Goal: Complete application form

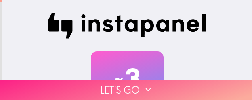
click at [179, 85] on button "Let's go" at bounding box center [126, 90] width 252 height 21
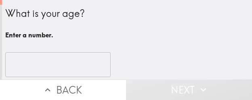
scroll to position [13, 0]
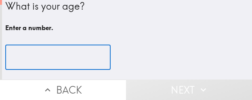
click at [50, 53] on input "number" at bounding box center [57, 57] width 105 height 25
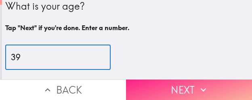
type input "39"
click at [176, 80] on button "Next" at bounding box center [189, 90] width 126 height 21
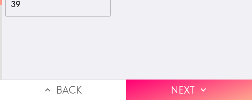
scroll to position [0, 0]
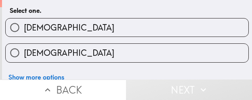
scroll to position [36, 0]
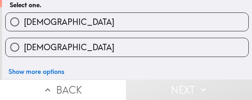
click at [96, 80] on button "Back" at bounding box center [63, 90] width 126 height 21
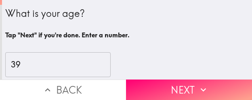
click at [200, 69] on div "39 ​" at bounding box center [126, 64] width 243 height 25
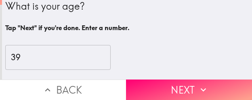
click at [89, 80] on button "Back" at bounding box center [63, 90] width 126 height 21
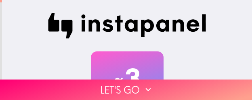
click at [207, 68] on div "~ 3 Minutes" at bounding box center [127, 88] width 250 height 73
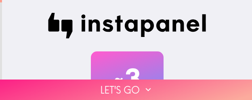
click at [143, 85] on icon "button" at bounding box center [148, 90] width 10 height 10
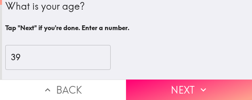
scroll to position [13, 0]
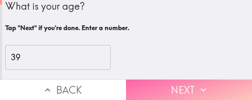
click at [184, 82] on button "Next" at bounding box center [189, 90] width 126 height 21
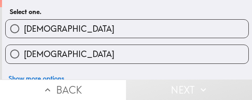
scroll to position [36, 0]
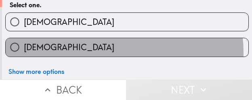
click at [108, 46] on label "[DEMOGRAPHIC_DATA]" at bounding box center [127, 47] width 242 height 18
click at [24, 46] on input "[DEMOGRAPHIC_DATA]" at bounding box center [15, 47] width 18 height 18
radio input "true"
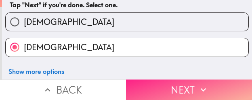
click at [183, 83] on button "Next" at bounding box center [189, 90] width 126 height 21
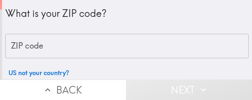
click at [81, 48] on input "ZIP code" at bounding box center [126, 46] width 243 height 25
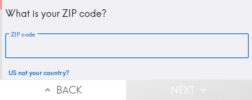
paste input "54956"
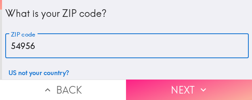
type input "54956"
click at [175, 85] on button "Next" at bounding box center [189, 90] width 126 height 21
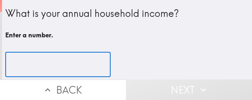
click at [43, 64] on input "number" at bounding box center [57, 64] width 105 height 25
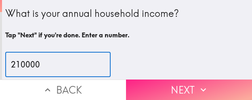
type input "210000"
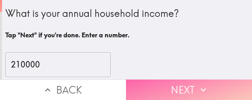
click at [186, 84] on button "Next" at bounding box center [189, 90] width 126 height 21
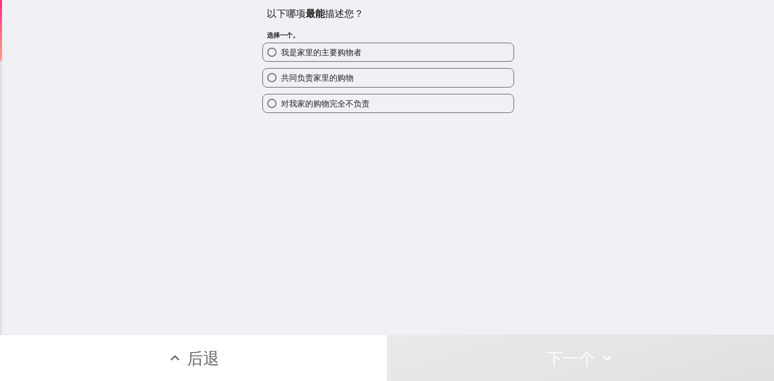
click at [251, 54] on span "我是家里的主要购物者" at bounding box center [321, 52] width 81 height 11
click at [251, 54] on input "我是家里的主要购物者" at bounding box center [272, 52] width 18 height 18
radio input "true"
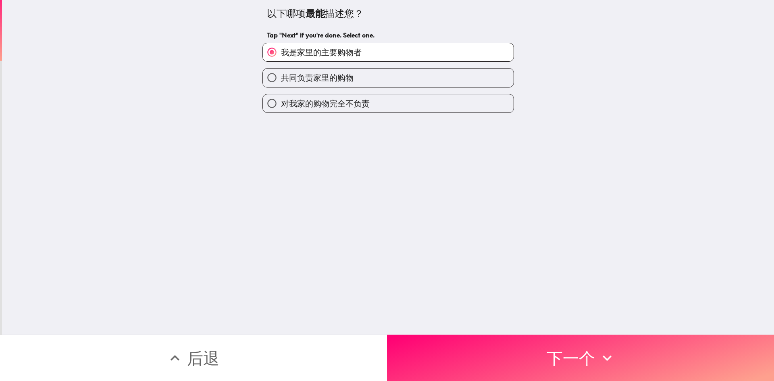
click at [251, 100] on button "下一个" at bounding box center [580, 358] width 387 height 46
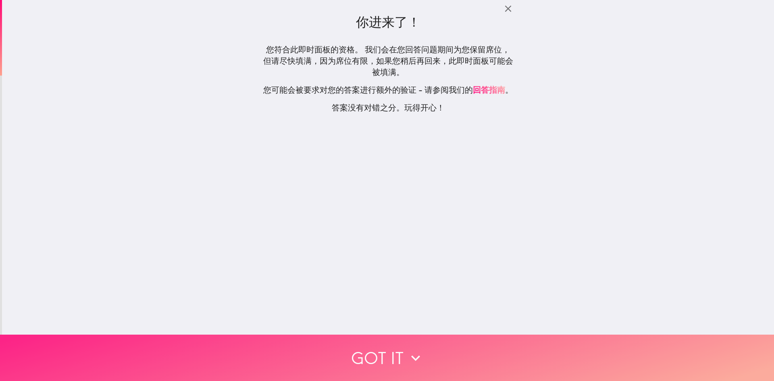
click at [251, 100] on button "Got it" at bounding box center [387, 358] width 774 height 46
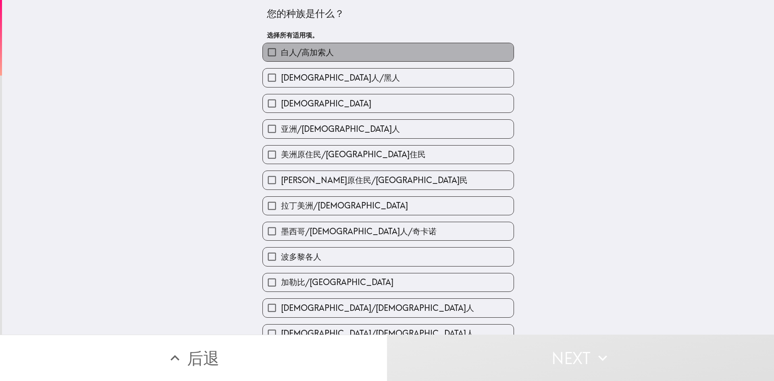
click at [251, 51] on span "白人/高加索人" at bounding box center [307, 52] width 53 height 11
click at [251, 51] on input "白人/高加索人" at bounding box center [272, 52] width 18 height 18
checkbox input "true"
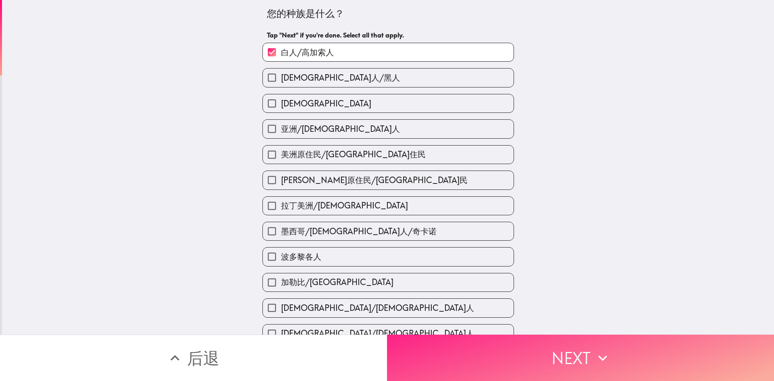
click at [251, 100] on button "Next" at bounding box center [580, 358] width 387 height 46
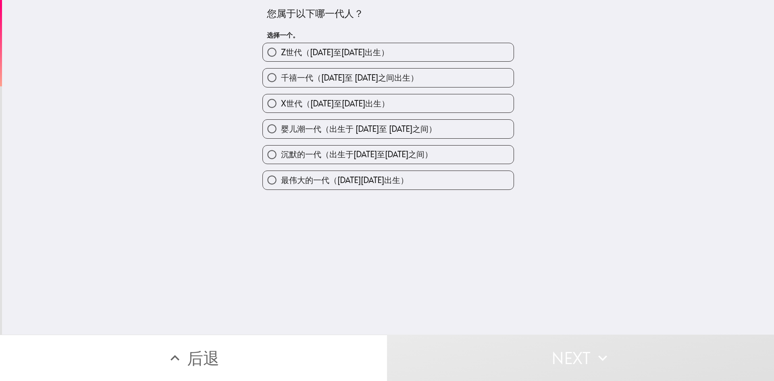
click at [251, 81] on span "千禧一代（[DATE]至 [DATE]之间出生）" at bounding box center [349, 77] width 137 height 11
click at [251, 81] on input "千禧一代（[DATE]至 [DATE]之间出生）" at bounding box center [272, 78] width 18 height 18
radio input "true"
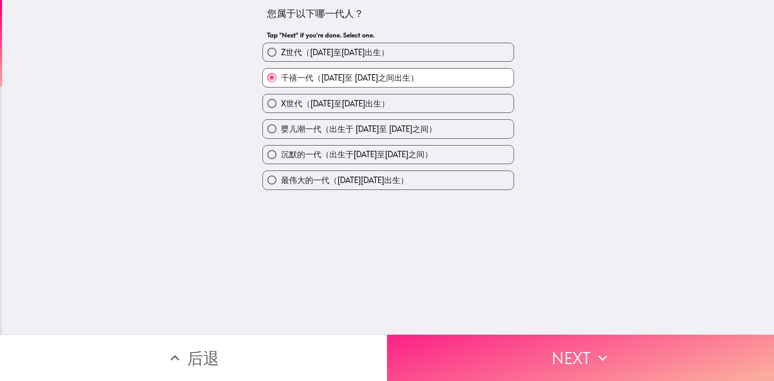
click at [251, 100] on button "Next" at bounding box center [580, 358] width 387 height 46
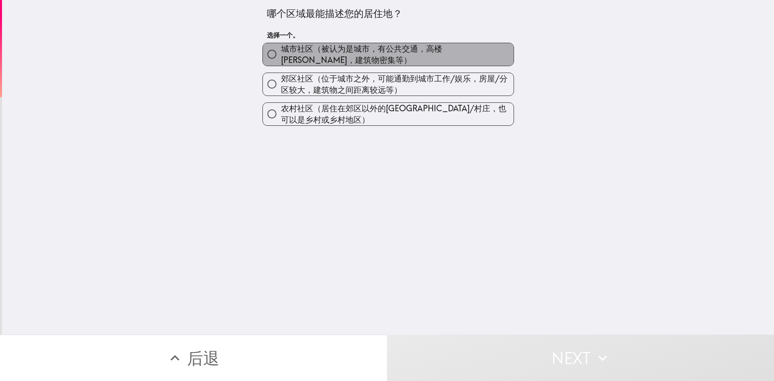
click at [251, 52] on span "城市社区（被认为是城市，有公共交通，高楼[PERSON_NAME]，建筑物密集等）" at bounding box center [397, 54] width 233 height 23
click at [251, 52] on input "城市社区（被认为是城市，有公共交通，高楼[PERSON_NAME]，建筑物密集等）" at bounding box center [272, 54] width 18 height 18
radio input "true"
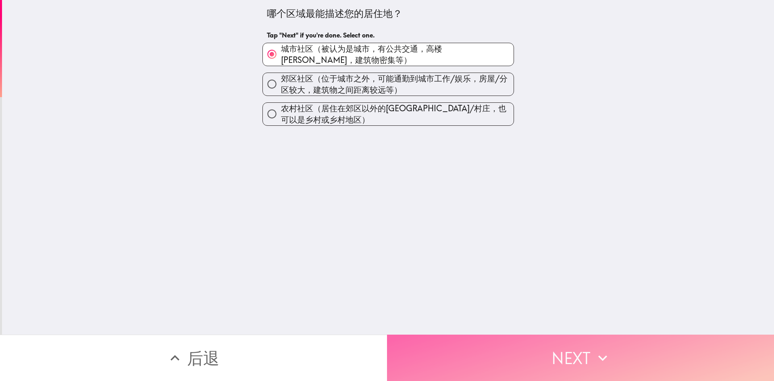
click at [251, 100] on button "Next" at bounding box center [580, 358] width 387 height 46
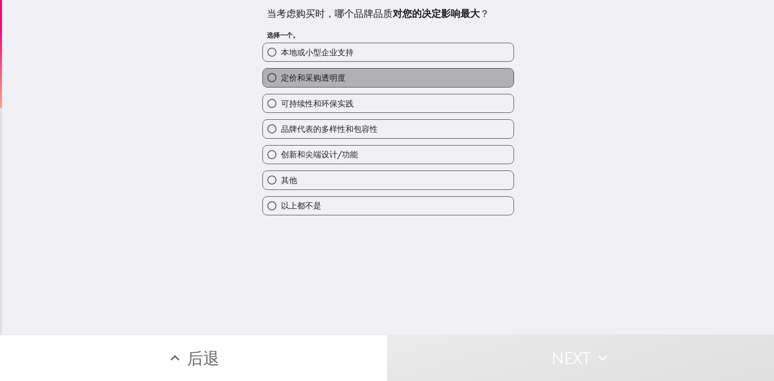
click at [251, 77] on span "定价和采购透明度" at bounding box center [313, 77] width 64 height 11
click at [251, 77] on input "定价和采购透明度" at bounding box center [272, 78] width 18 height 18
radio input "true"
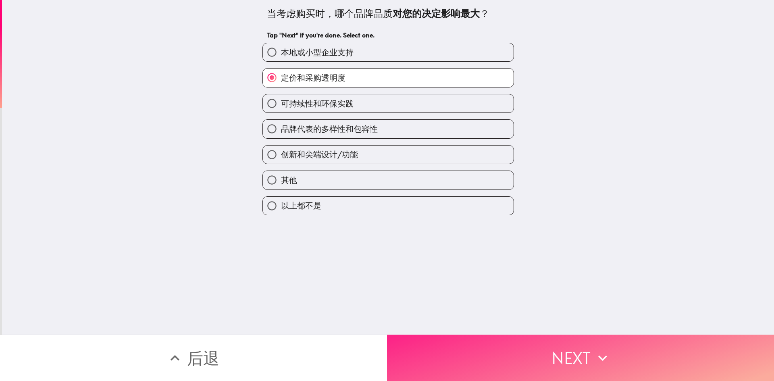
click at [251, 100] on button "Next" at bounding box center [580, 358] width 387 height 46
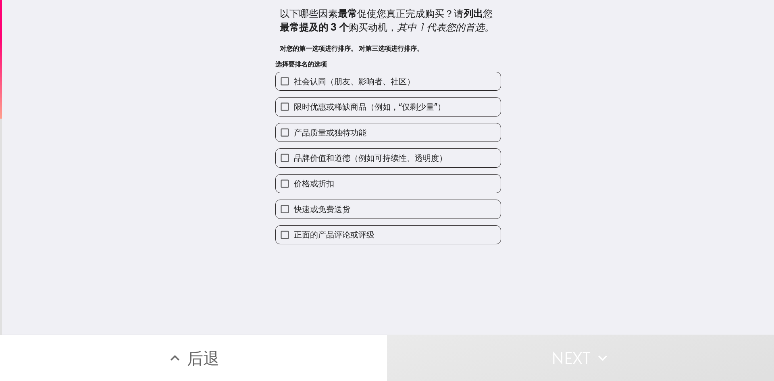
click at [251, 100] on span "品牌价值和道德（例如可持续性、透明度）" at bounding box center [370, 157] width 153 height 11
click at [251, 100] on input "品牌价值和道德（例如可持续性、透明度）" at bounding box center [285, 158] width 18 height 18
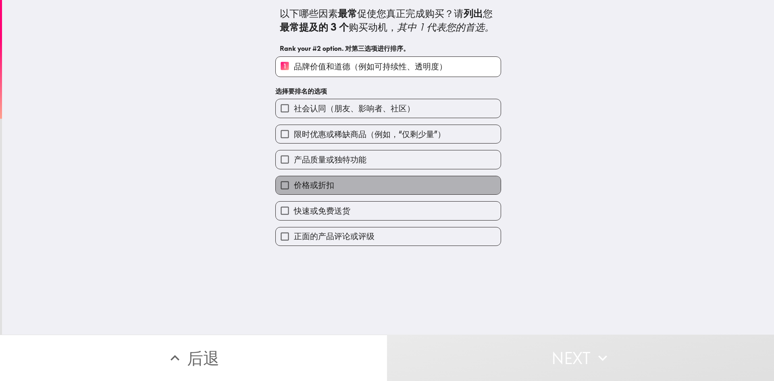
click at [251, 100] on span "价格或折扣" at bounding box center [314, 184] width 40 height 11
click at [251, 100] on input "价格或折扣" at bounding box center [285, 185] width 18 height 18
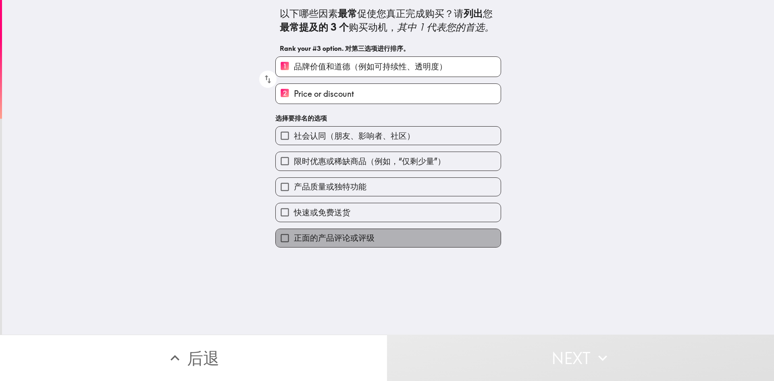
click at [251, 100] on span "正面的产品评论或评级" at bounding box center [334, 237] width 81 height 11
click at [251, 100] on input "正面的产品评论或评级" at bounding box center [285, 238] width 18 height 18
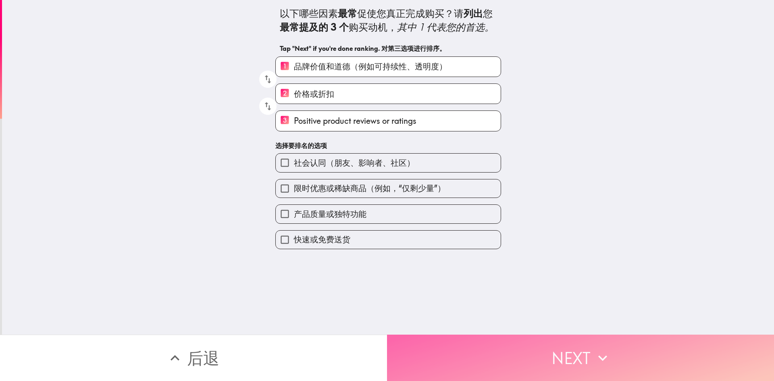
click at [251, 100] on button "Next" at bounding box center [580, 358] width 387 height 46
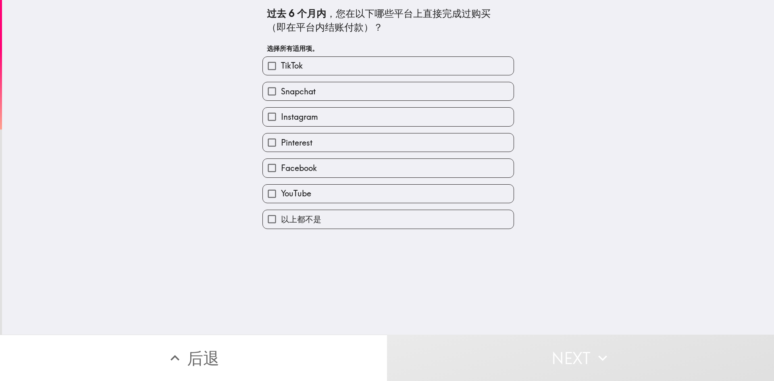
click at [251, 100] on label "Instagram" at bounding box center [388, 117] width 251 height 18
click at [251, 100] on input "Instagram" at bounding box center [272, 117] width 18 height 18
checkbox input "true"
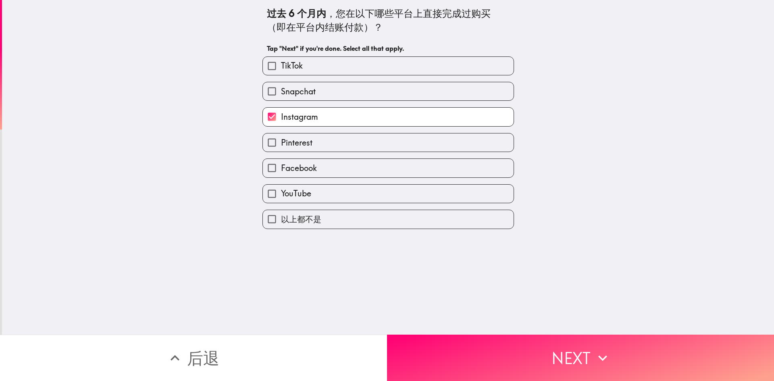
click at [251, 100] on label "YouTube" at bounding box center [388, 194] width 251 height 18
click at [251, 100] on input "YouTube" at bounding box center [272, 194] width 18 height 18
checkbox input "true"
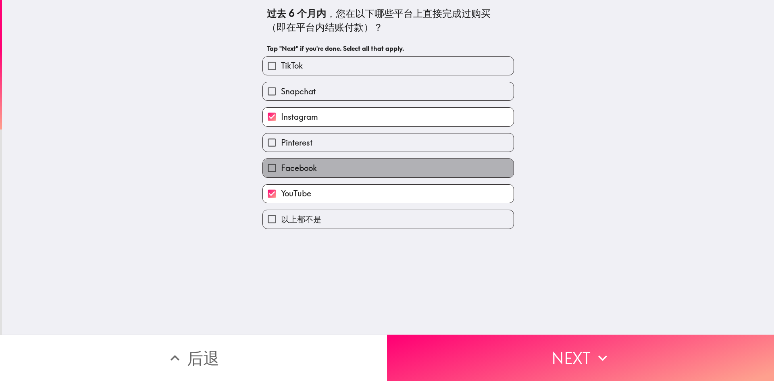
click at [251, 100] on label "Facebook" at bounding box center [388, 168] width 251 height 18
click at [251, 100] on input "Facebook" at bounding box center [272, 168] width 18 height 18
checkbox input "true"
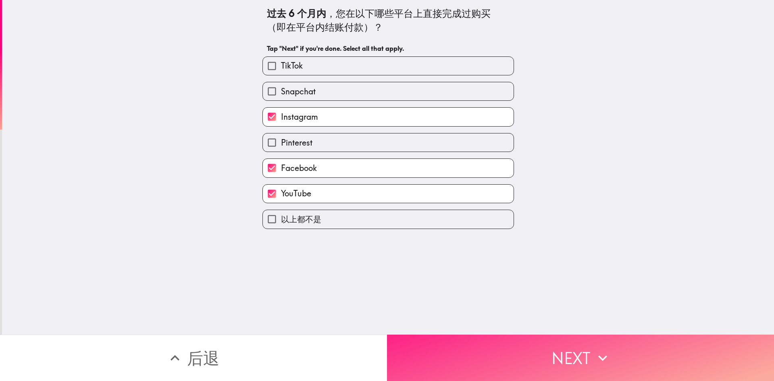
click at [251, 100] on button "Next" at bounding box center [580, 358] width 387 height 46
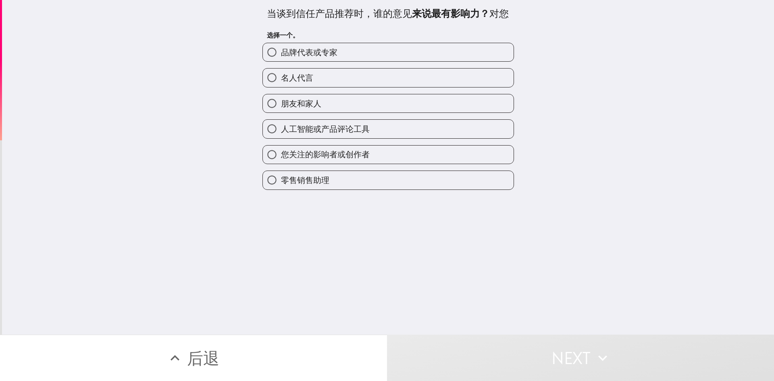
click at [251, 61] on label "品牌代表或专家" at bounding box center [388, 52] width 251 height 18
click at [251, 61] on input "品牌代表或专家" at bounding box center [272, 52] width 18 height 18
radio input "true"
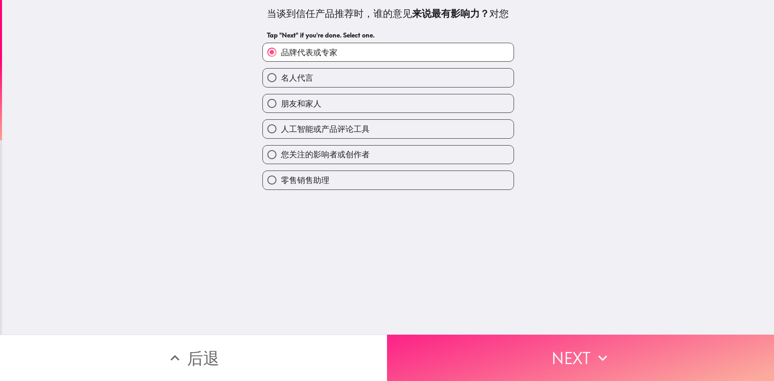
click at [251, 100] on button "Next" at bounding box center [580, 358] width 387 height 46
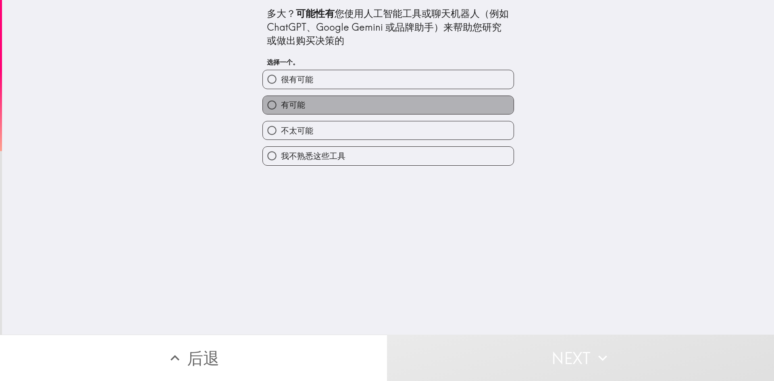
click at [251, 100] on label "有可能" at bounding box center [388, 105] width 251 height 18
click at [251, 100] on input "有可能" at bounding box center [272, 105] width 18 height 18
radio input "true"
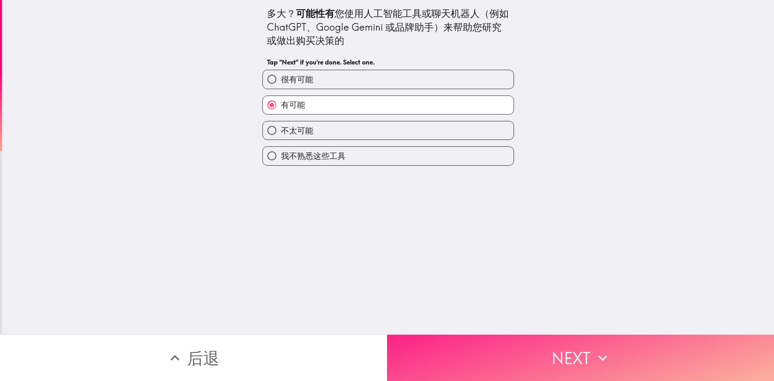
click at [251, 100] on button "Next" at bounding box center [580, 358] width 387 height 46
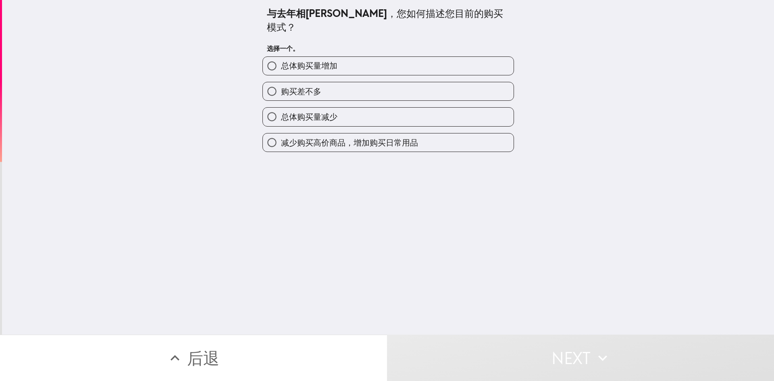
click at [251, 100] on label "总体购买量减少" at bounding box center [388, 117] width 251 height 18
click at [251, 100] on input "总体购买量减少" at bounding box center [272, 117] width 18 height 18
radio input "true"
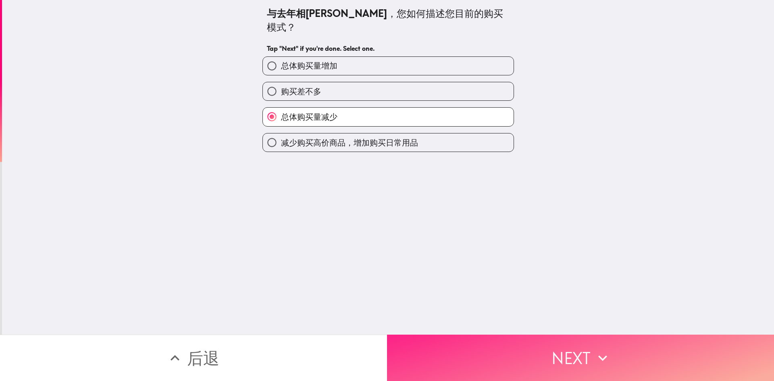
click at [251, 100] on button "Next" at bounding box center [580, 358] width 387 height 46
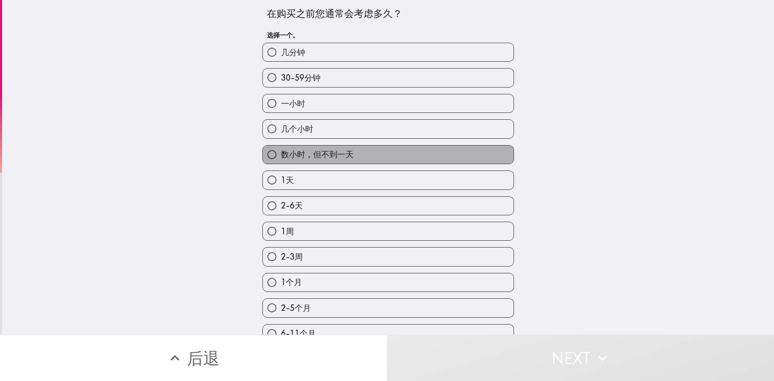
click at [251, 100] on label "数小时，但不到一天" at bounding box center [388, 155] width 251 height 18
click at [251, 100] on input "数小时，但不到一天" at bounding box center [272, 155] width 18 height 18
radio input "true"
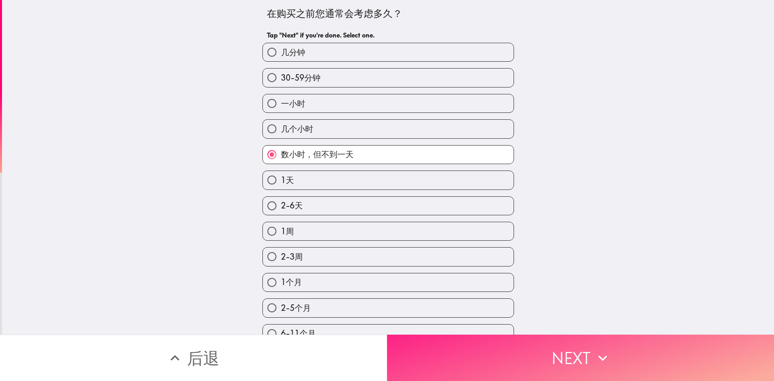
click at [251, 100] on button "Next" at bounding box center [580, 358] width 387 height 46
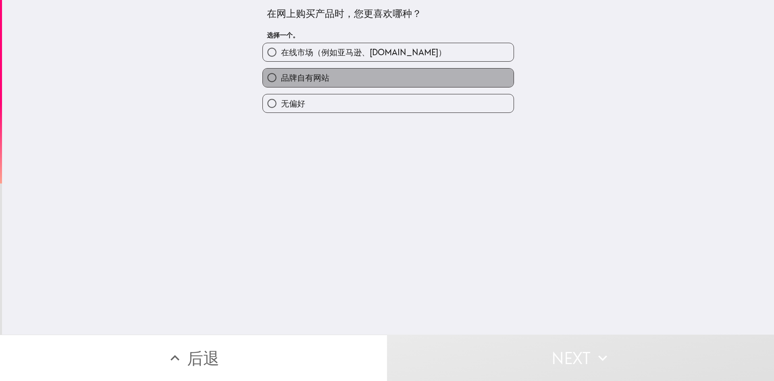
click at [251, 79] on label "品牌自有网站" at bounding box center [388, 78] width 251 height 18
click at [251, 79] on input "品牌自有网站" at bounding box center [272, 78] width 18 height 18
radio input "true"
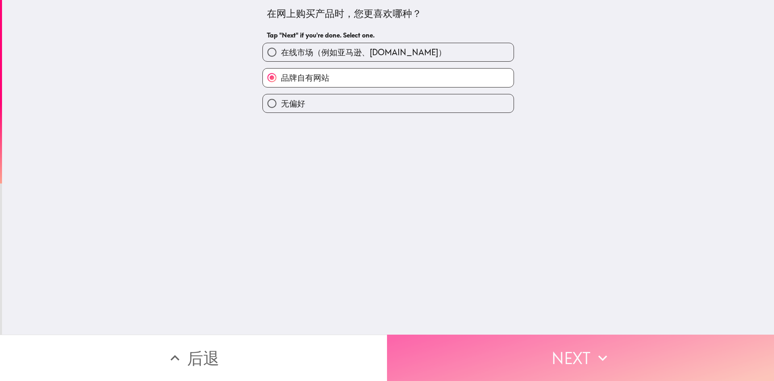
click at [251, 100] on button "Next" at bounding box center [580, 358] width 387 height 46
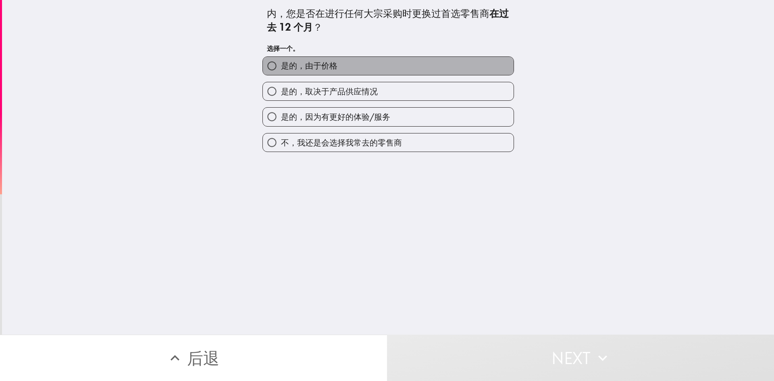
click at [251, 65] on span "是的，由于价格" at bounding box center [309, 65] width 56 height 11
click at [251, 65] on input "是的，由于价格" at bounding box center [272, 66] width 18 height 18
radio input "true"
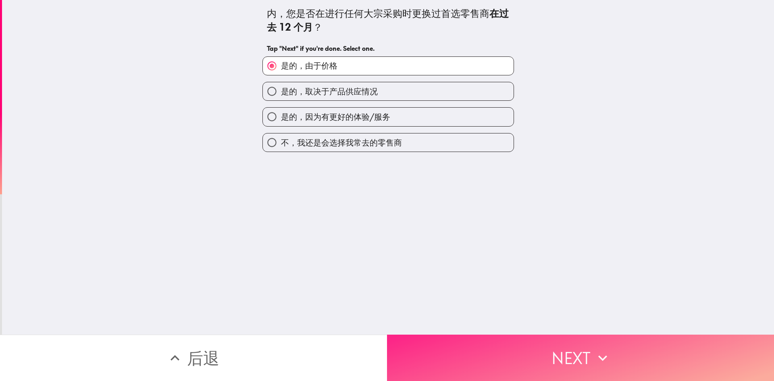
click at [251, 100] on button "Next" at bounding box center [580, 358] width 387 height 46
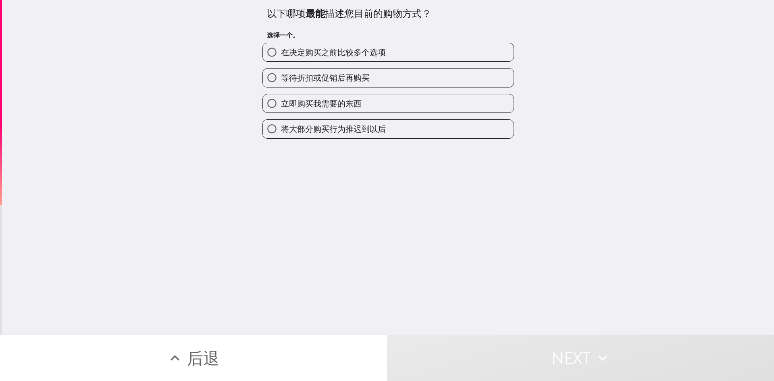
click at [251, 80] on span "等待折扣或促销后再购买" at bounding box center [325, 77] width 89 height 11
click at [251, 80] on input "等待折扣或促销后再购买" at bounding box center [272, 78] width 18 height 18
radio input "true"
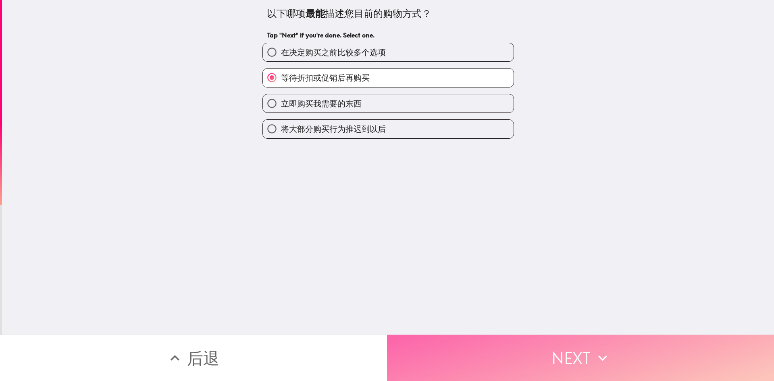
click at [251, 100] on button "Next" at bounding box center [580, 358] width 387 height 46
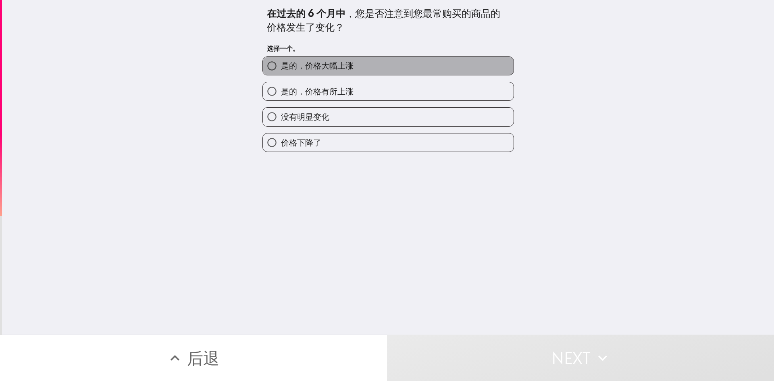
click at [251, 67] on span "是的，价格大幅上涨" at bounding box center [317, 65] width 73 height 11
click at [251, 67] on input "是的，价格大幅上涨" at bounding box center [272, 66] width 18 height 18
radio input "true"
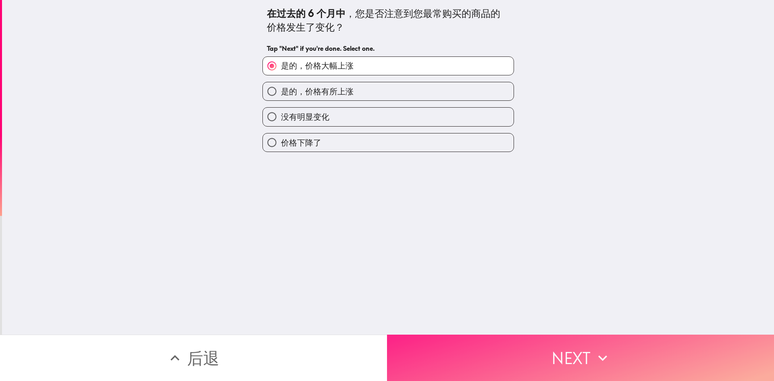
click at [251, 100] on button "Next" at bounding box center [580, 358] width 387 height 46
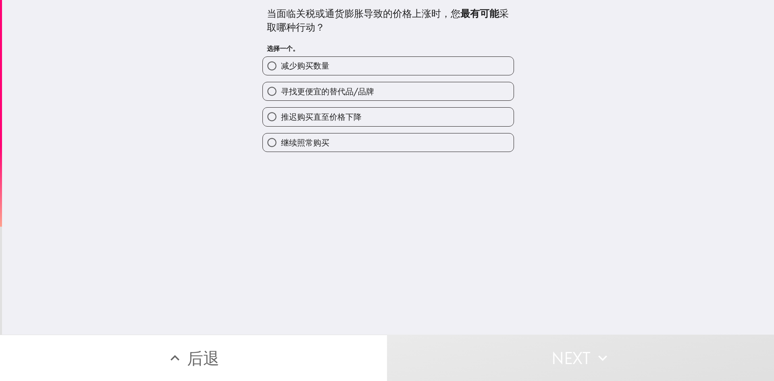
click at [251, 94] on span "寻找更便宜的替代品/品牌" at bounding box center [327, 91] width 93 height 11
click at [251, 94] on input "寻找更便宜的替代品/品牌" at bounding box center [272, 91] width 18 height 18
radio input "true"
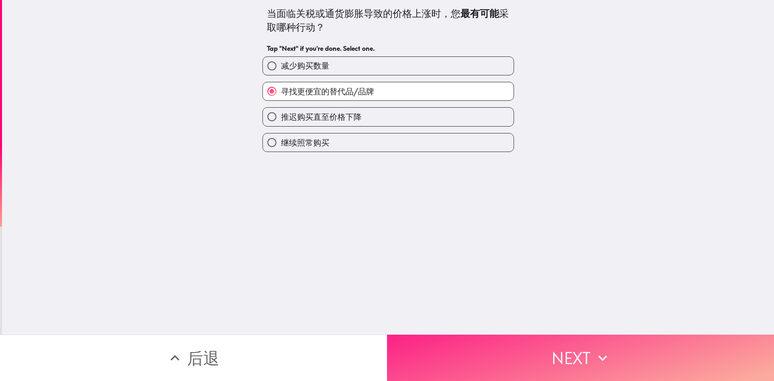
click at [251, 100] on button "Next" at bounding box center [580, 358] width 387 height 46
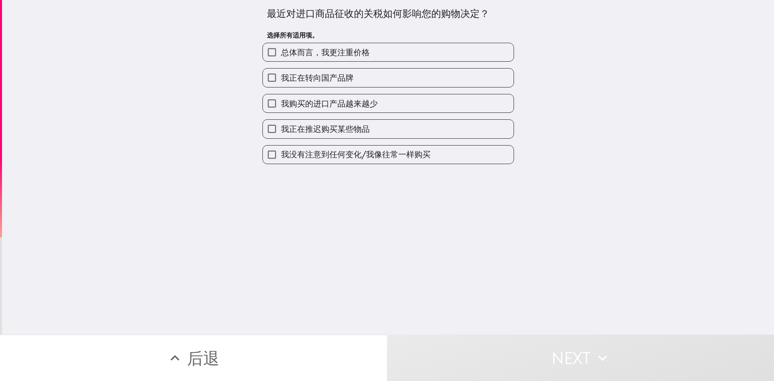
click at [251, 100] on span "我购买的进口产品越来越少" at bounding box center [329, 103] width 97 height 11
click at [251, 100] on input "我购买的进口产品越来越少" at bounding box center [272, 103] width 18 height 18
checkbox input "true"
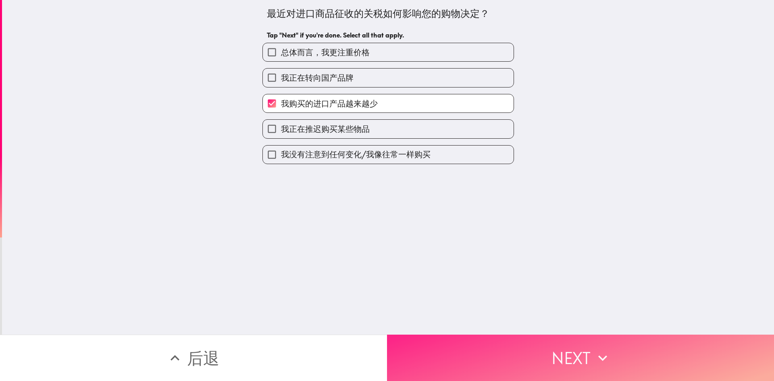
click at [251, 100] on button "Next" at bounding box center [580, 358] width 387 height 46
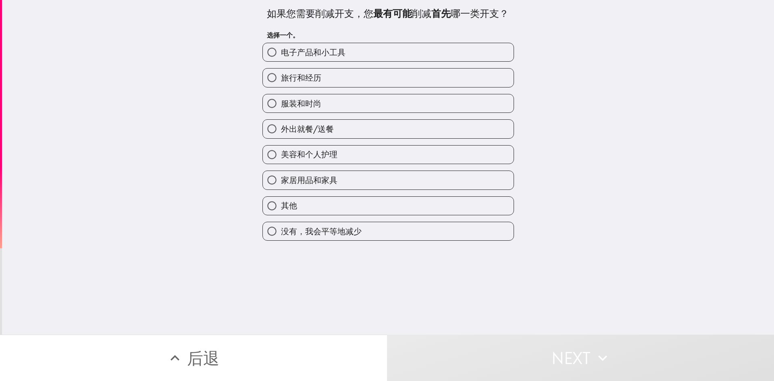
click at [251, 100] on label "外出就餐/送餐" at bounding box center [388, 129] width 251 height 18
click at [251, 100] on input "外出就餐/送餐" at bounding box center [272, 129] width 18 height 18
radio input "true"
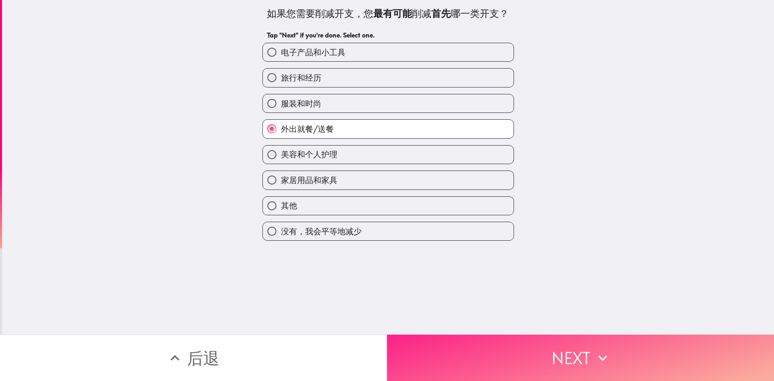
click at [251, 100] on button "Next" at bounding box center [580, 358] width 387 height 46
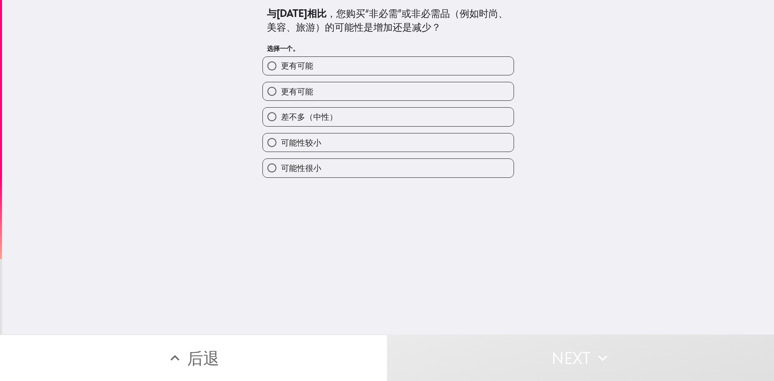
click at [251, 100] on label "可能性较小" at bounding box center [388, 142] width 251 height 18
click at [251, 100] on input "可能性较小" at bounding box center [272, 142] width 18 height 18
radio input "true"
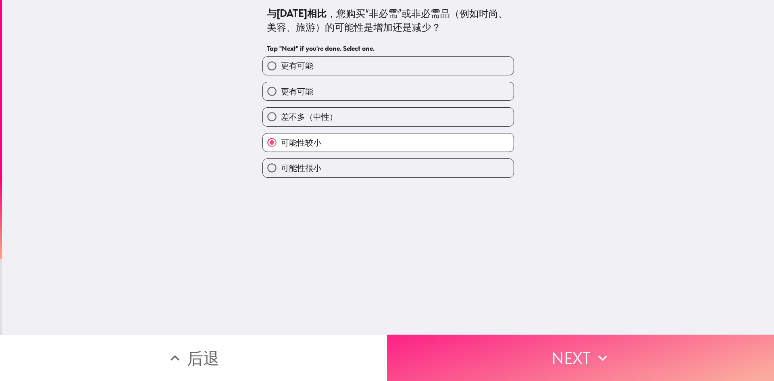
click at [251, 100] on button "Next" at bounding box center [580, 358] width 387 height 46
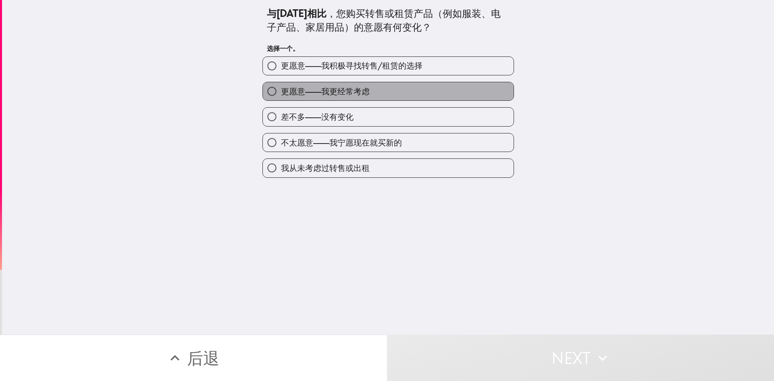
click at [251, 91] on span "更愿意——我更经常考虑" at bounding box center [325, 91] width 89 height 11
click at [251, 91] on input "更愿意——我更经常考虑" at bounding box center [272, 91] width 18 height 18
radio input "true"
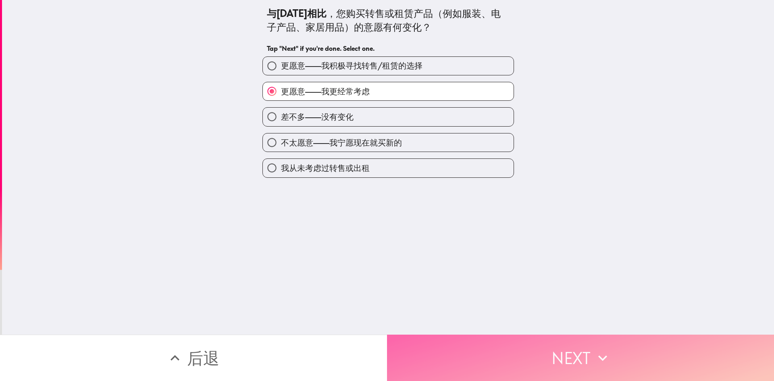
click at [251, 100] on button "Next" at bounding box center [580, 358] width 387 height 46
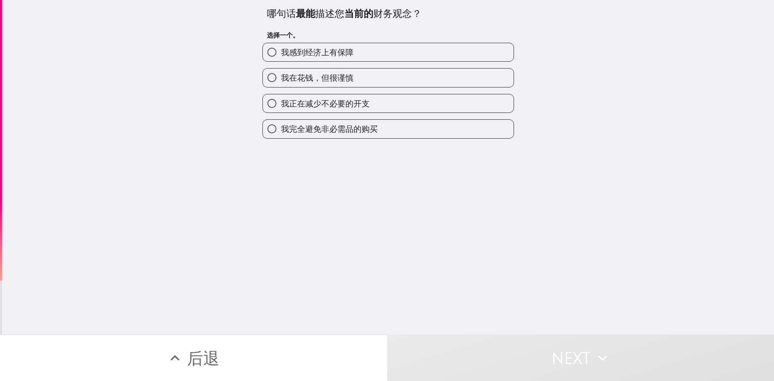
click at [251, 100] on span "我完全避免非必需品的购买" at bounding box center [329, 128] width 97 height 11
click at [251, 100] on input "我完全避免非必需品的购买" at bounding box center [272, 129] width 18 height 18
radio input "true"
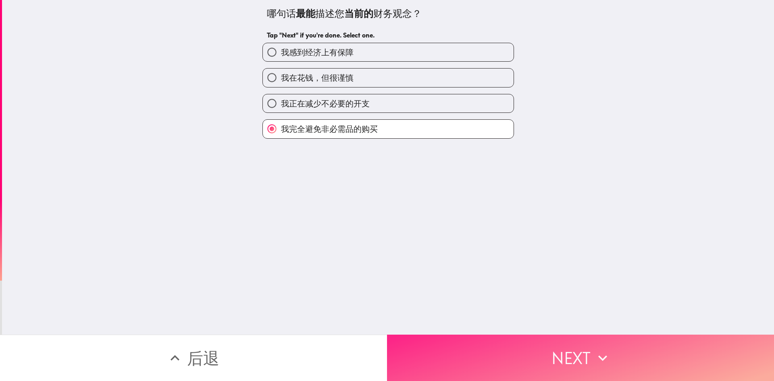
click at [251, 100] on button "Next" at bounding box center [580, 358] width 387 height 46
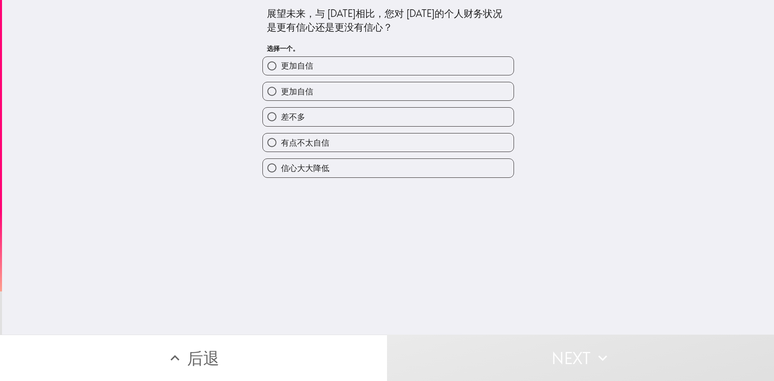
click at [251, 100] on label "信心大大降低" at bounding box center [388, 168] width 251 height 18
click at [251, 100] on input "信心大大降低" at bounding box center [272, 168] width 18 height 18
radio input "true"
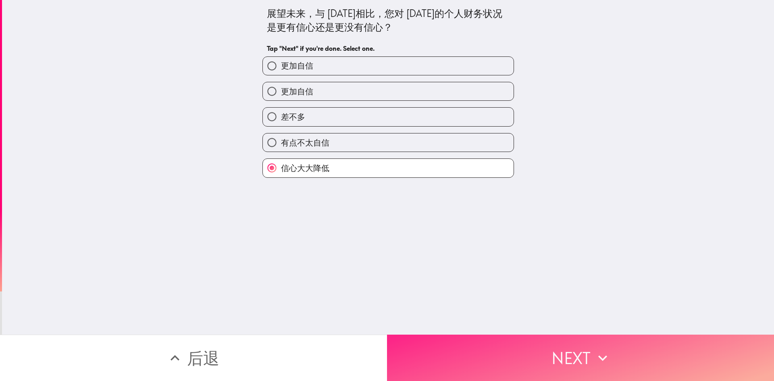
click at [251, 100] on button "Next" at bounding box center [580, 358] width 387 height 46
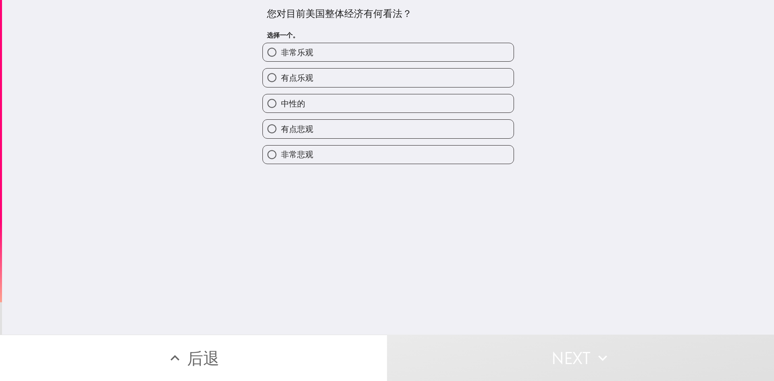
click at [251, 100] on label "非常悲观" at bounding box center [388, 155] width 251 height 18
click at [251, 100] on input "非常悲观" at bounding box center [272, 155] width 18 height 18
radio input "true"
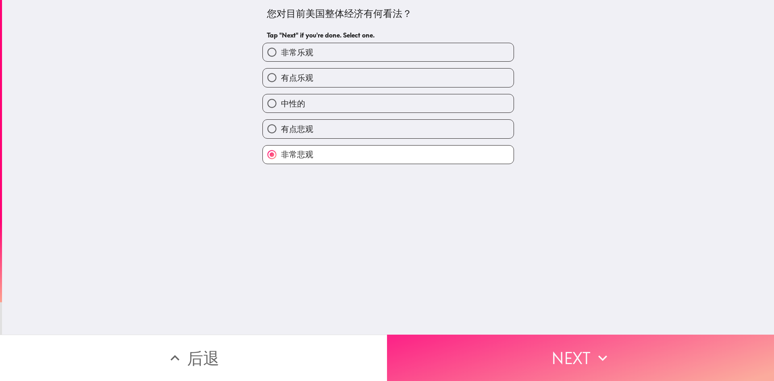
click at [251, 100] on button "Next" at bounding box center [580, 358] width 387 height 46
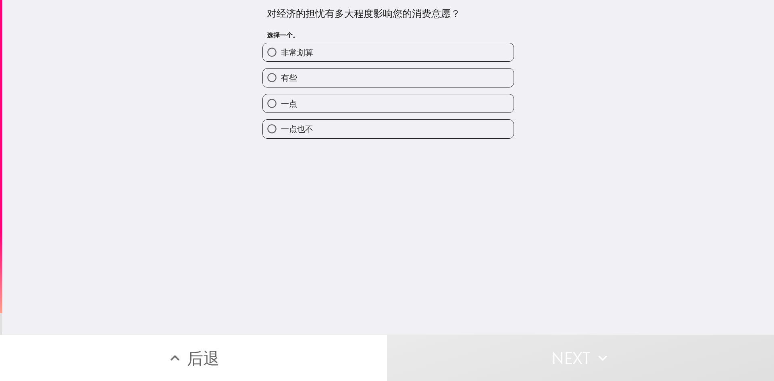
click at [251, 48] on label "非常划算" at bounding box center [388, 52] width 251 height 18
click at [251, 48] on input "非常划算" at bounding box center [272, 52] width 18 height 18
radio input "true"
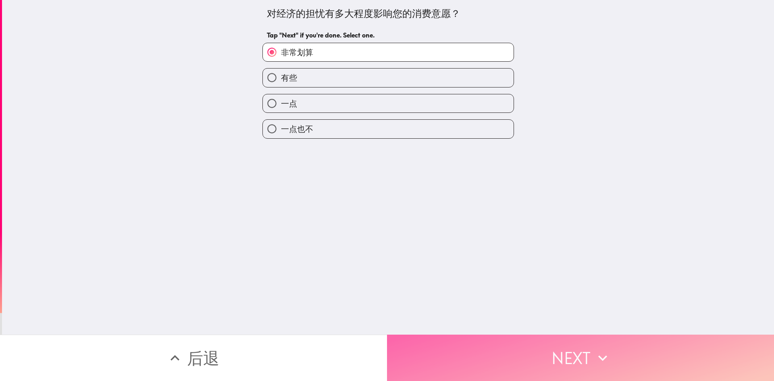
click at [251, 100] on button "Next" at bounding box center [580, 358] width 387 height 46
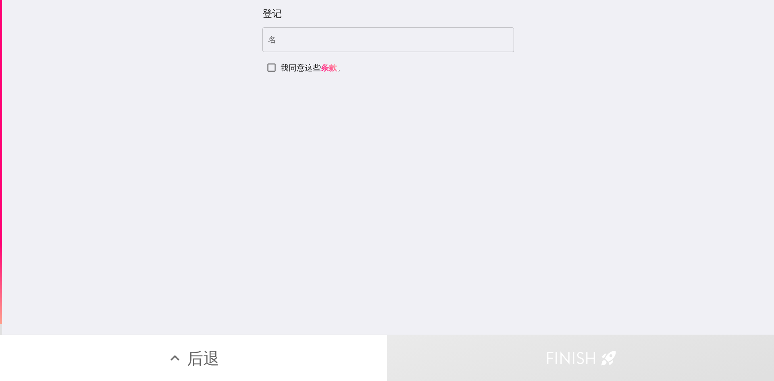
click at [251, 40] on input "名" at bounding box center [388, 39] width 252 height 25
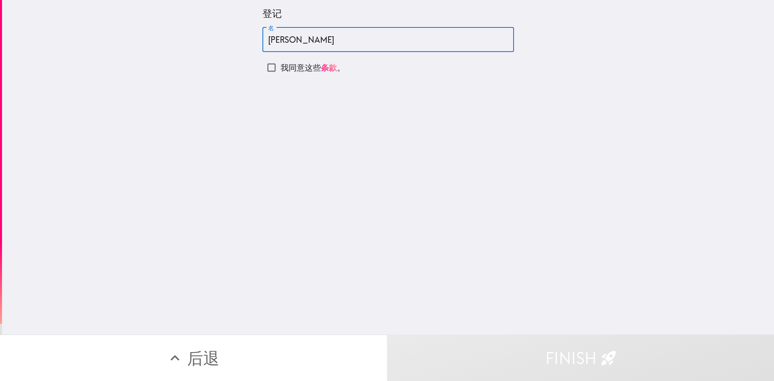
type input "[PERSON_NAME]"
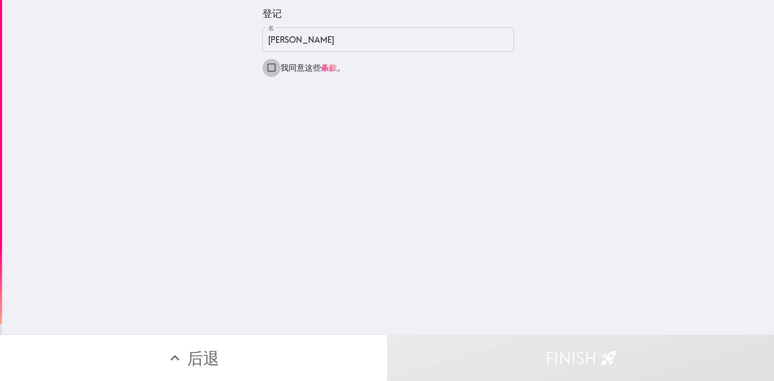
click at [251, 69] on input "我同意这些 条款 。" at bounding box center [271, 67] width 18 height 18
checkbox input "true"
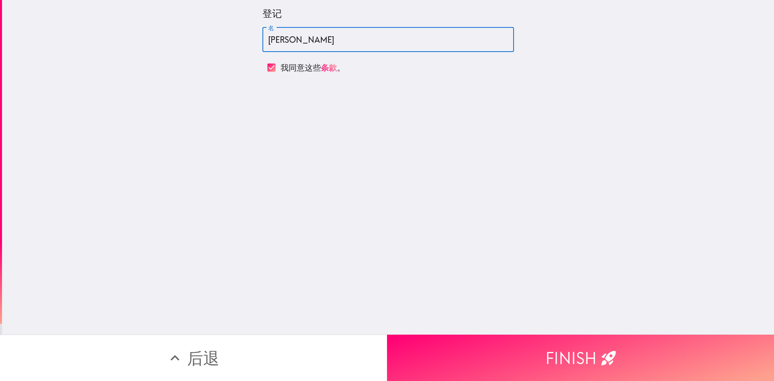
drag, startPoint x: 295, startPoint y: 40, endPoint x: 262, endPoint y: 42, distance: 33.5
click at [251, 42] on input "[PERSON_NAME]" at bounding box center [388, 39] width 252 height 25
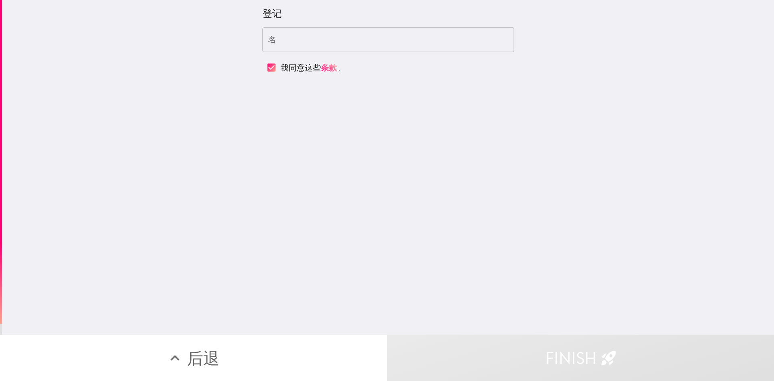
click at [251, 39] on input "名" at bounding box center [388, 39] width 252 height 25
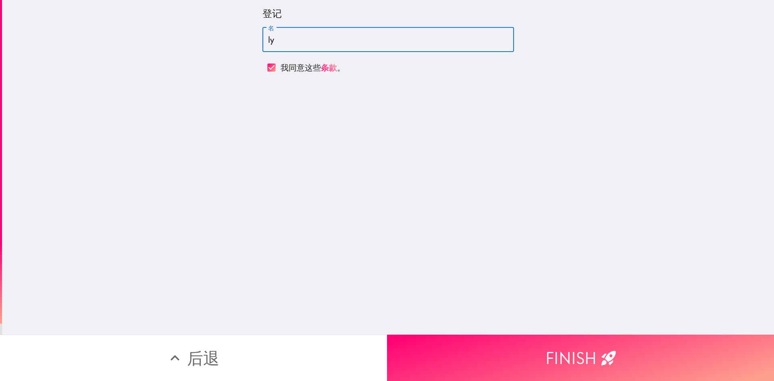
type input "l"
click at [251, 39] on input "lity" at bounding box center [388, 39] width 252 height 25
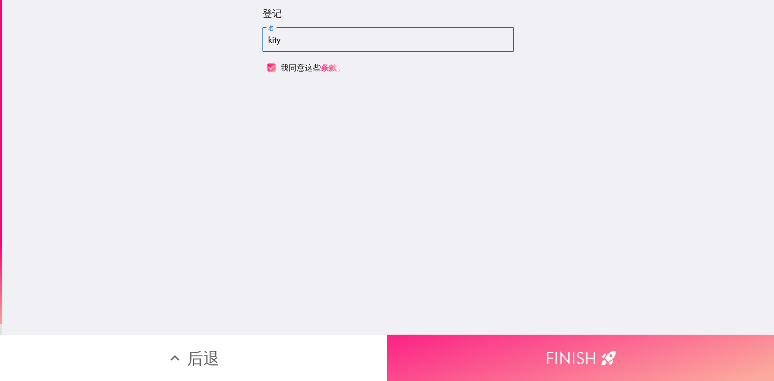
type input "kity"
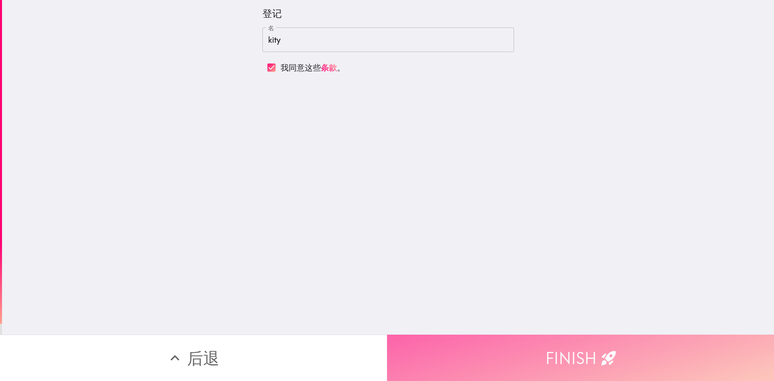
click at [251, 100] on button "Finish" at bounding box center [580, 358] width 387 height 46
